Goal: Information Seeking & Learning: Learn about a topic

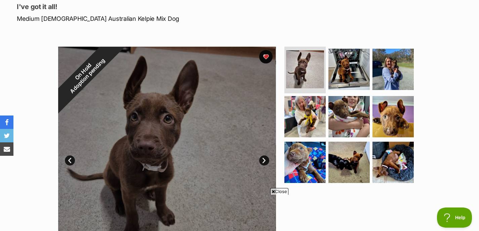
click at [265, 163] on link "Next" at bounding box center [264, 161] width 10 height 10
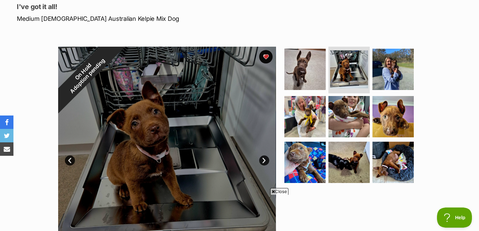
click at [265, 164] on link "Next" at bounding box center [264, 161] width 10 height 10
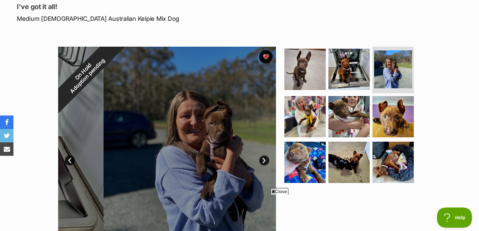
click at [265, 164] on link "Next" at bounding box center [264, 161] width 10 height 10
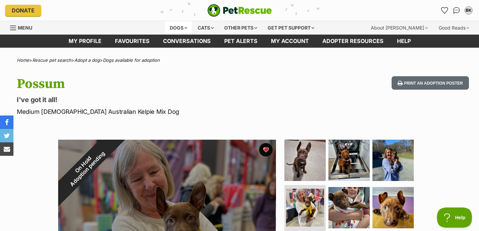
click at [175, 27] on div "Dogs" at bounding box center [178, 27] width 27 height 13
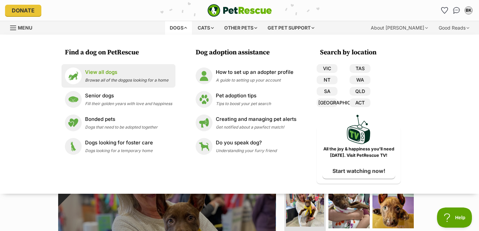
click at [104, 72] on p "View all dogs" at bounding box center [126, 73] width 83 height 8
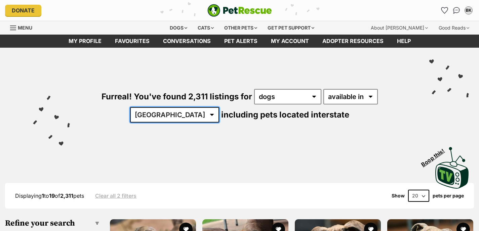
click at [219, 107] on select "Australia ACT NSW NT QLD SA TAS VIC WA" at bounding box center [174, 114] width 89 height 15
select select "[GEOGRAPHIC_DATA]"
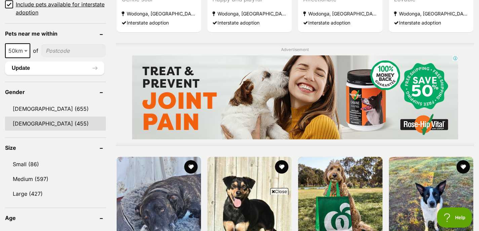
click at [41, 122] on link "[DEMOGRAPHIC_DATA] (455)" at bounding box center [55, 124] width 101 height 14
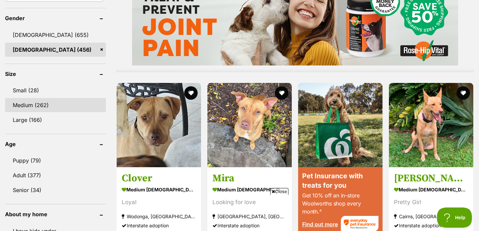
click at [27, 106] on link "Medium (262)" at bounding box center [55, 105] width 101 height 14
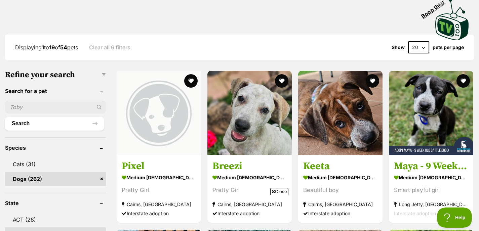
scroll to position [166, 0]
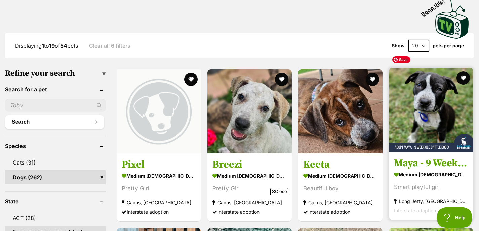
click at [454, 99] on img at bounding box center [431, 110] width 84 height 84
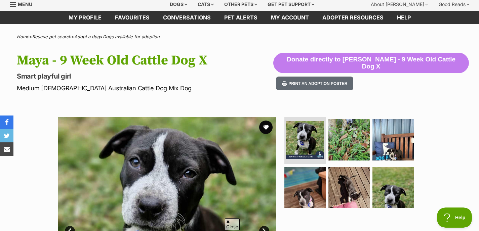
scroll to position [77, 0]
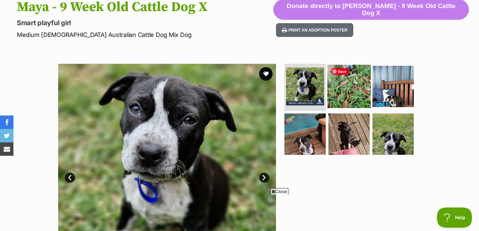
click at [356, 99] on img at bounding box center [348, 86] width 43 height 43
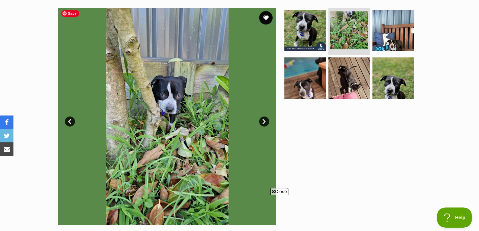
scroll to position [137, 0]
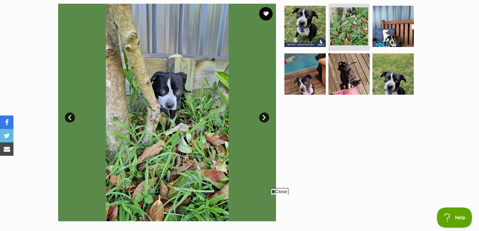
click at [266, 118] on link "Next" at bounding box center [264, 118] width 10 height 10
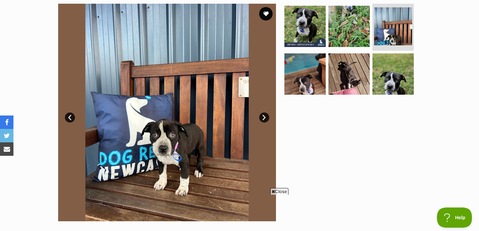
click at [266, 118] on link "Next" at bounding box center [264, 118] width 10 height 10
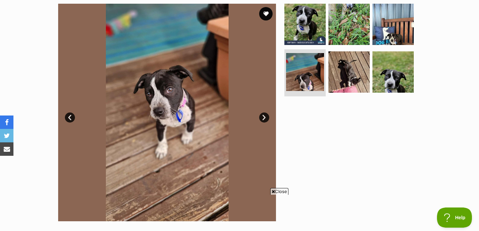
click at [263, 117] on link "Next" at bounding box center [264, 118] width 10 height 10
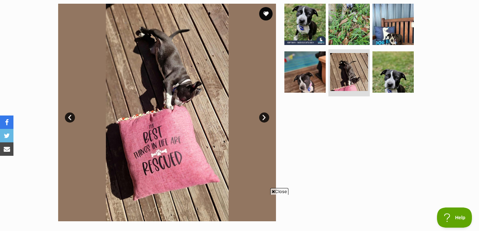
scroll to position [0, 0]
click at [263, 117] on link "Next" at bounding box center [264, 118] width 10 height 10
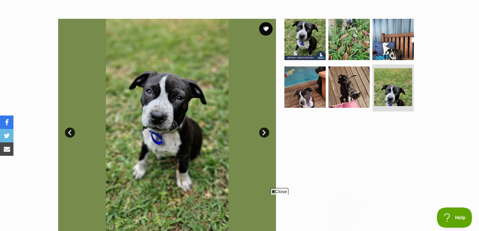
scroll to position [121, 0]
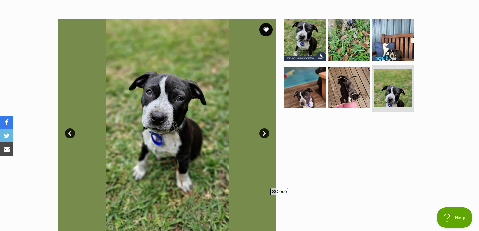
click at [70, 135] on link "Prev" at bounding box center [70, 133] width 10 height 10
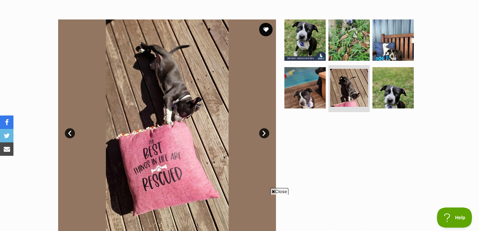
click at [70, 135] on link "Prev" at bounding box center [70, 133] width 10 height 10
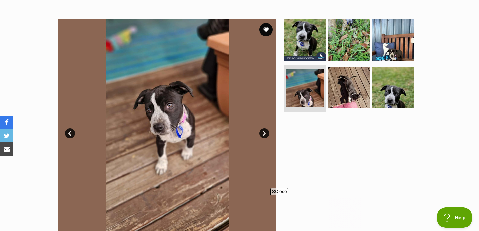
click at [69, 133] on link "Prev" at bounding box center [70, 133] width 10 height 10
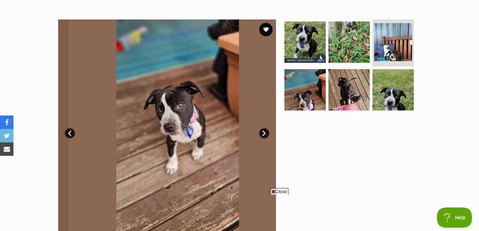
scroll to position [0, 0]
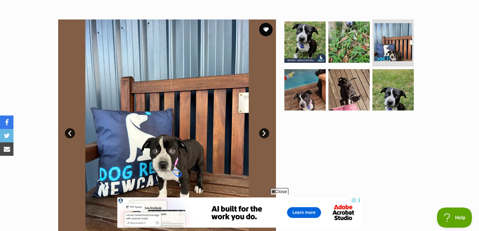
click at [69, 133] on link "Prev" at bounding box center [70, 133] width 10 height 10
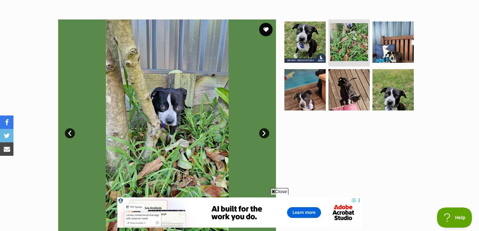
click at [69, 133] on link "Prev" at bounding box center [70, 133] width 10 height 10
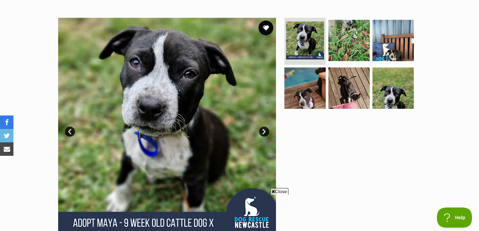
click at [264, 29] on button "favourite" at bounding box center [265, 27] width 15 height 15
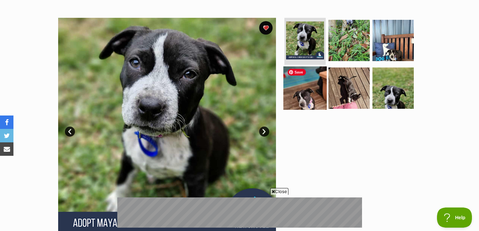
click at [304, 100] on img at bounding box center [304, 88] width 43 height 43
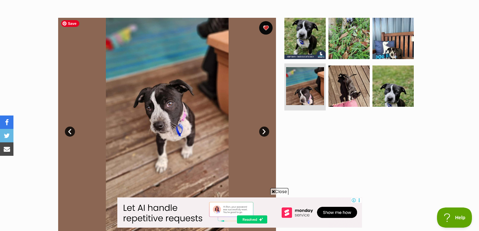
click at [264, 132] on link "Next" at bounding box center [264, 132] width 10 height 10
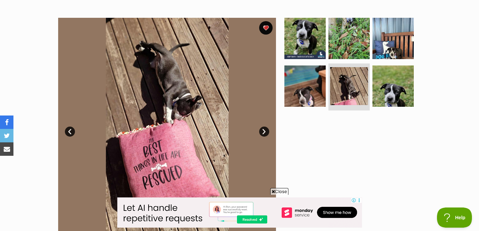
click at [264, 132] on link "Next" at bounding box center [264, 132] width 10 height 10
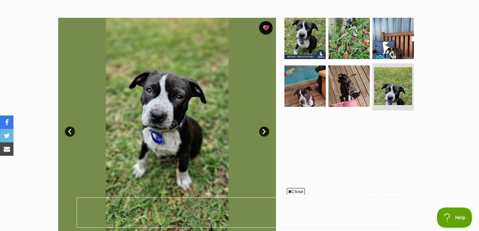
click at [264, 132] on link "Next" at bounding box center [264, 132] width 10 height 10
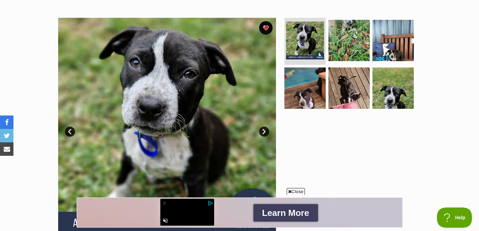
click at [294, 191] on span "Close" at bounding box center [296, 191] width 18 height 7
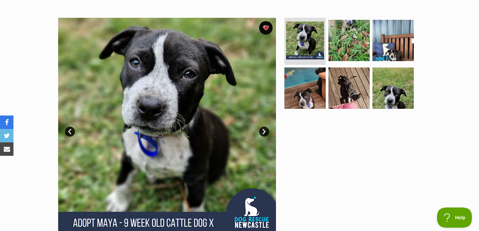
click at [265, 131] on link "Next" at bounding box center [264, 132] width 10 height 10
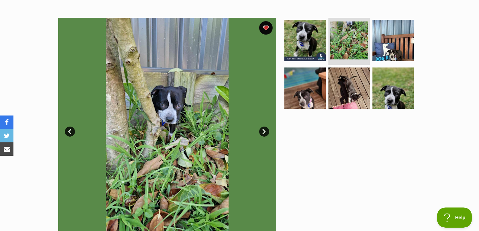
click at [265, 131] on link "Next" at bounding box center [264, 132] width 10 height 10
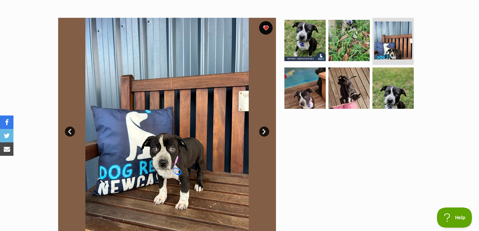
click at [265, 131] on link "Next" at bounding box center [264, 132] width 10 height 10
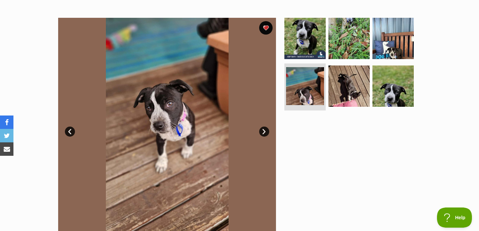
click at [265, 131] on link "Next" at bounding box center [264, 132] width 10 height 10
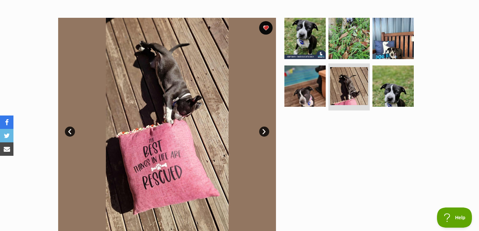
click at [265, 131] on link "Next" at bounding box center [264, 132] width 10 height 10
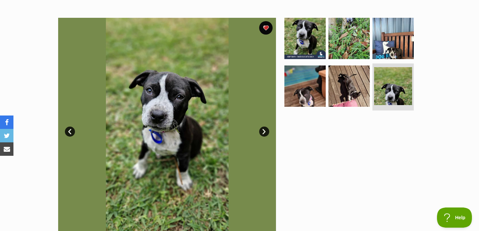
click at [265, 131] on link "Next" at bounding box center [264, 132] width 10 height 10
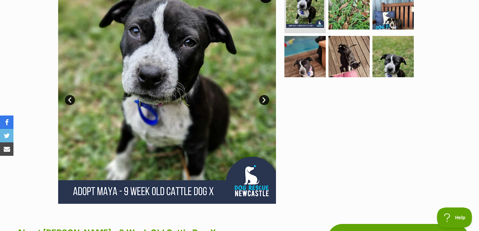
scroll to position [150, 0]
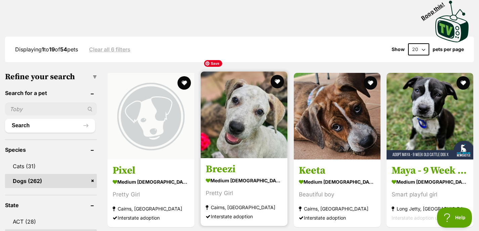
click at [242, 110] on img at bounding box center [244, 115] width 87 height 87
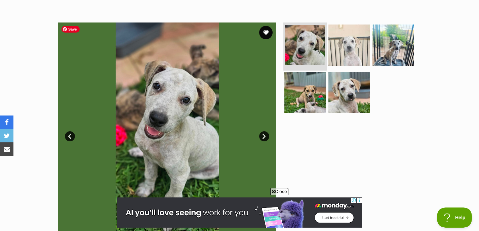
scroll to position [121, 0]
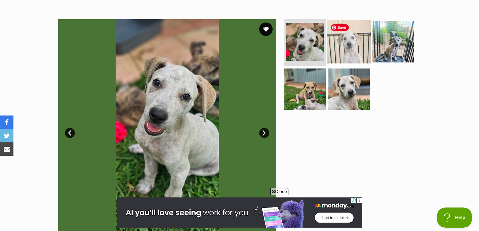
click at [339, 40] on img at bounding box center [348, 41] width 43 height 43
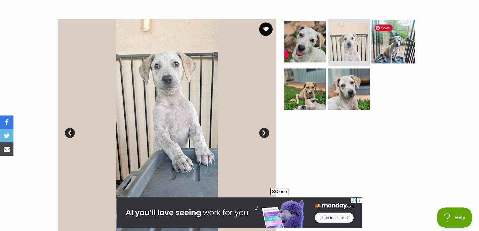
click at [386, 47] on img at bounding box center [392, 41] width 43 height 43
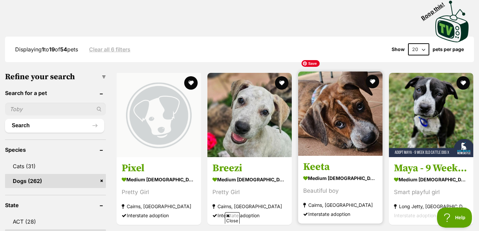
click at [355, 118] on img at bounding box center [340, 114] width 84 height 84
click at [336, 122] on img at bounding box center [340, 114] width 84 height 84
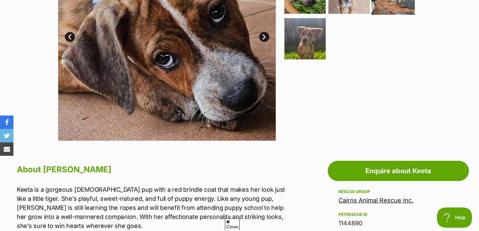
scroll to position [146, 0]
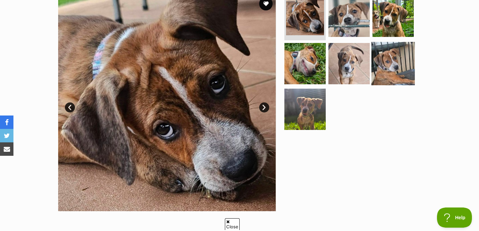
click at [0, 0] on span "Save" at bounding box center [0, 0] width 0 height 0
click at [386, 63] on img at bounding box center [392, 63] width 43 height 43
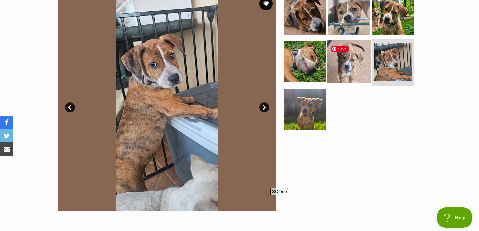
click at [347, 63] on img at bounding box center [348, 61] width 43 height 43
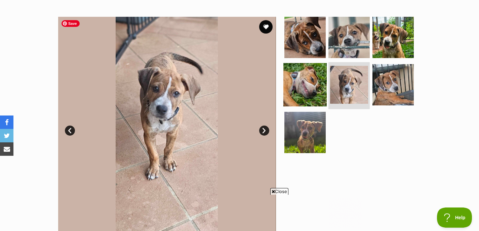
scroll to position [0, 0]
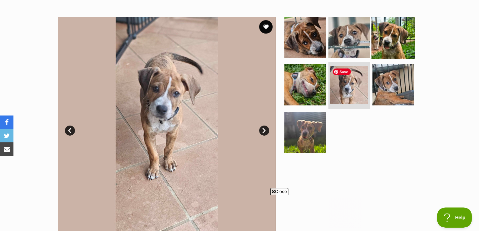
click at [392, 45] on img at bounding box center [392, 36] width 43 height 43
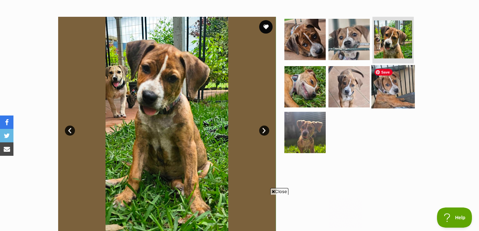
click at [386, 88] on img at bounding box center [392, 86] width 43 height 43
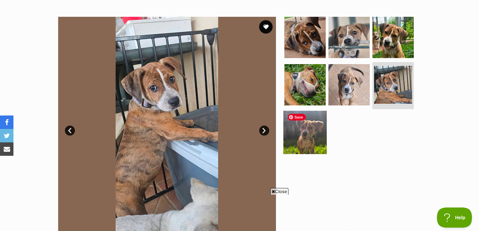
click at [312, 138] on img at bounding box center [304, 132] width 43 height 43
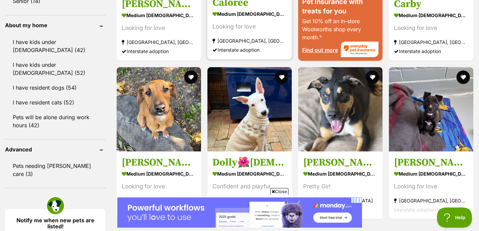
scroll to position [762, 0]
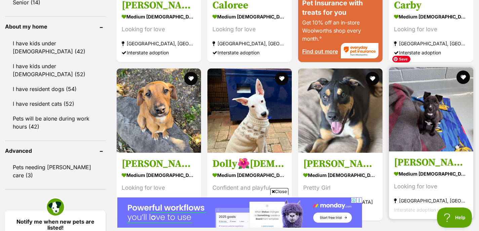
click at [444, 113] on img at bounding box center [431, 109] width 84 height 84
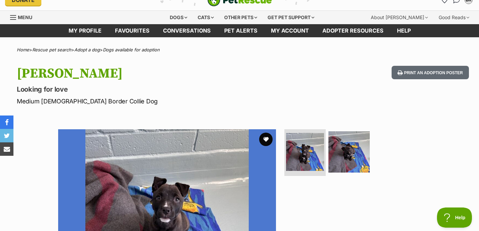
scroll to position [93, 0]
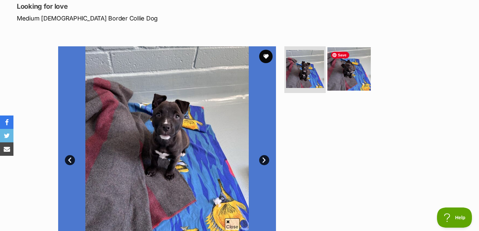
click at [350, 78] on img at bounding box center [348, 68] width 43 height 43
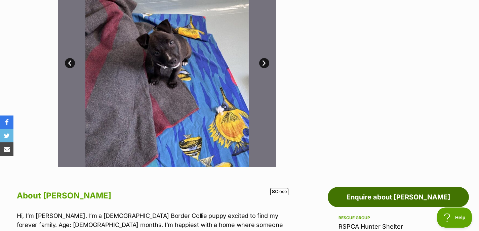
scroll to position [155, 0]
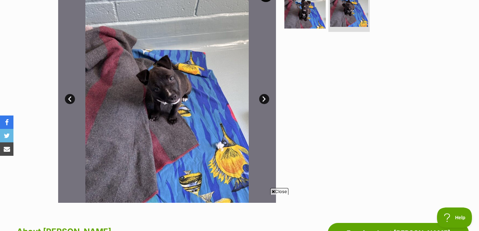
click at [266, 100] on link "Next" at bounding box center [264, 99] width 10 height 10
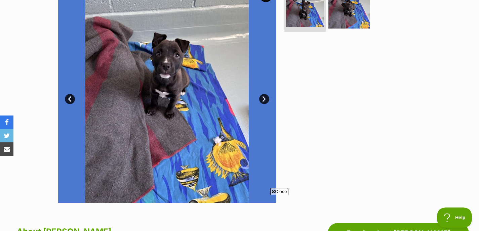
click at [266, 100] on link "Next" at bounding box center [264, 99] width 10 height 10
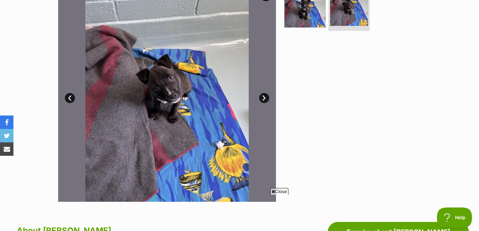
scroll to position [156, 0]
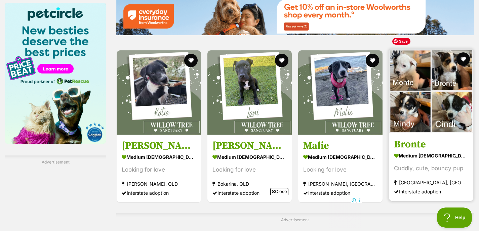
click at [433, 85] on img at bounding box center [431, 91] width 84 height 84
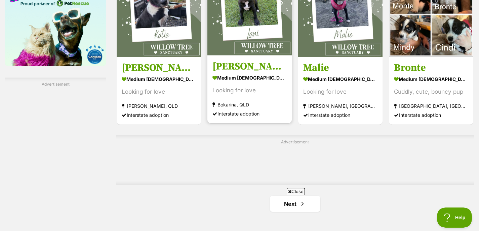
scroll to position [1179, 0]
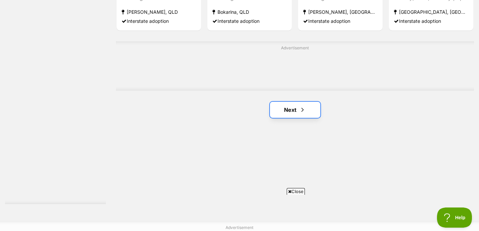
click at [298, 102] on link "Next" at bounding box center [295, 110] width 50 height 16
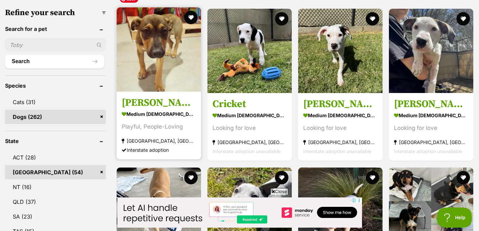
click at [156, 64] on img at bounding box center [159, 49] width 84 height 84
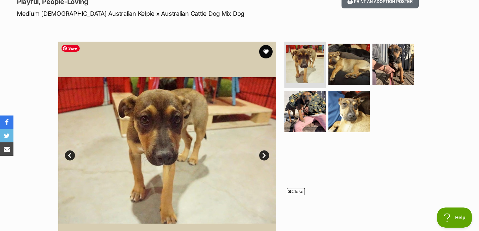
scroll to position [116, 0]
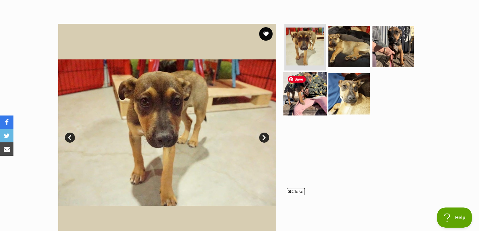
click at [315, 72] on img at bounding box center [304, 93] width 43 height 43
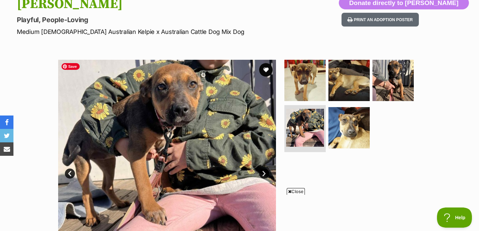
scroll to position [0, 0]
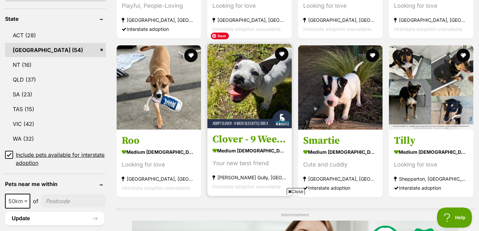
click at [250, 76] on img at bounding box center [249, 86] width 84 height 84
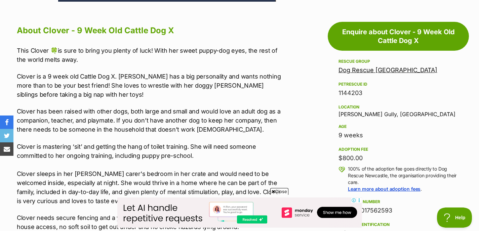
scroll to position [40, 0]
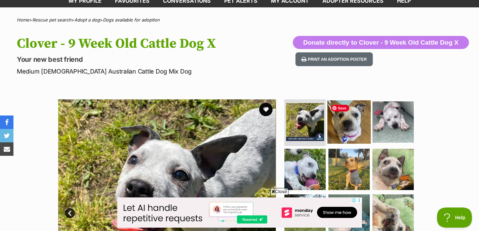
click at [347, 131] on img at bounding box center [348, 121] width 43 height 43
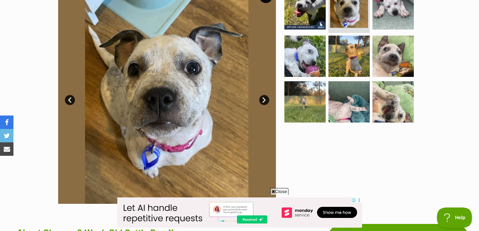
scroll to position [133, 0]
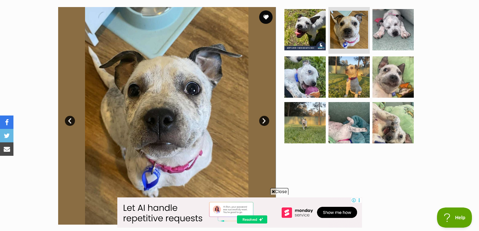
click at [265, 122] on link "Next" at bounding box center [264, 121] width 10 height 10
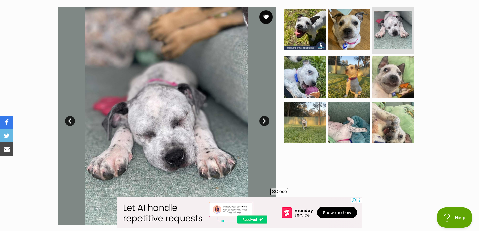
click at [265, 122] on link "Next" at bounding box center [264, 121] width 10 height 10
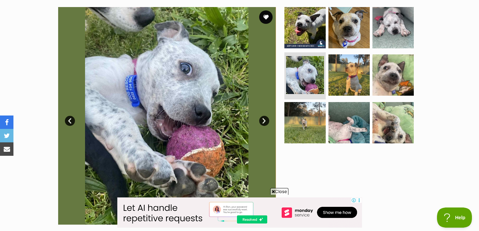
click at [265, 122] on link "Next" at bounding box center [264, 121] width 10 height 10
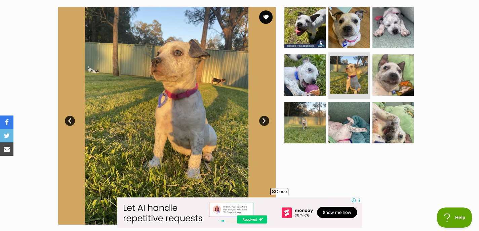
click at [265, 122] on link "Next" at bounding box center [264, 121] width 10 height 10
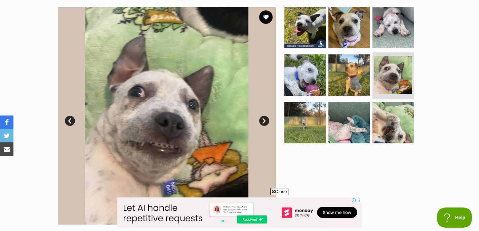
click at [265, 122] on link "Next" at bounding box center [264, 121] width 10 height 10
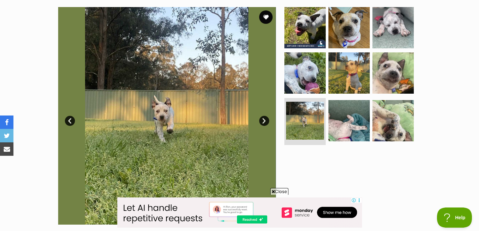
click at [265, 122] on link "Next" at bounding box center [264, 121] width 10 height 10
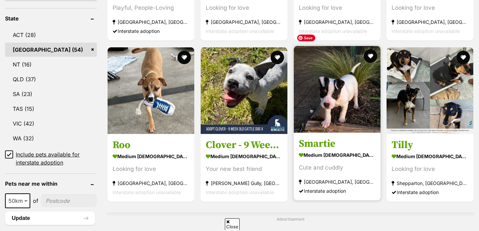
click at [319, 92] on img at bounding box center [337, 89] width 87 height 87
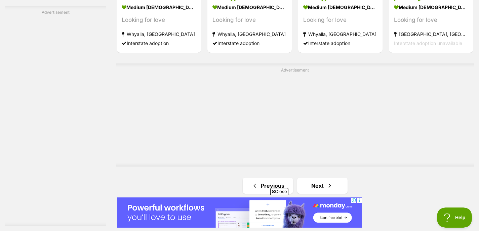
scroll to position [1157, 0]
click at [324, 177] on link "Next" at bounding box center [322, 185] width 50 height 16
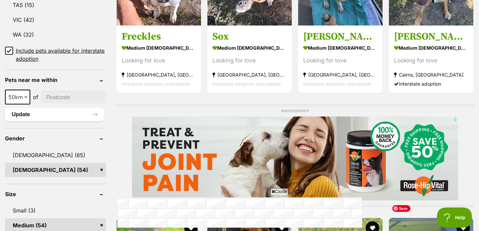
scroll to position [266, 0]
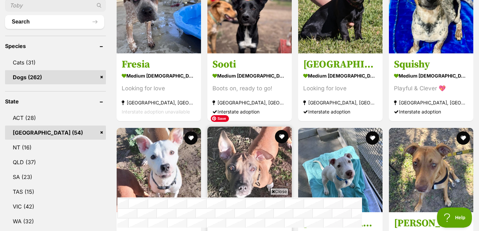
click at [253, 153] on img at bounding box center [249, 169] width 84 height 84
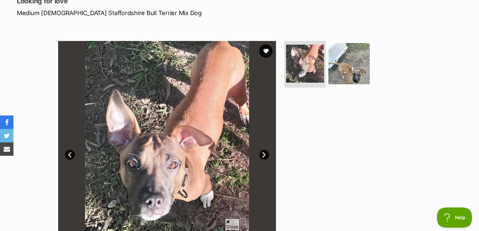
scroll to position [124, 0]
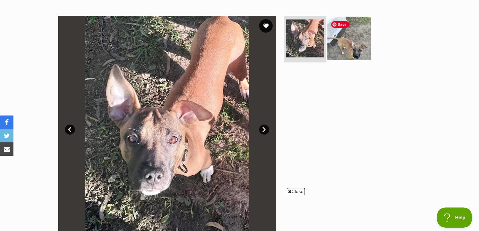
click at [351, 45] on img at bounding box center [348, 37] width 43 height 43
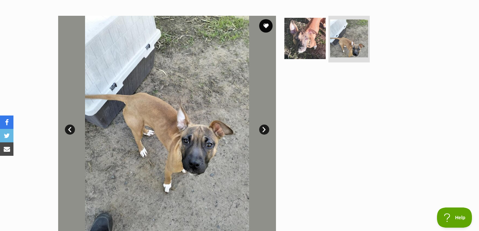
scroll to position [0, 0]
